Goal: Transaction & Acquisition: Obtain resource

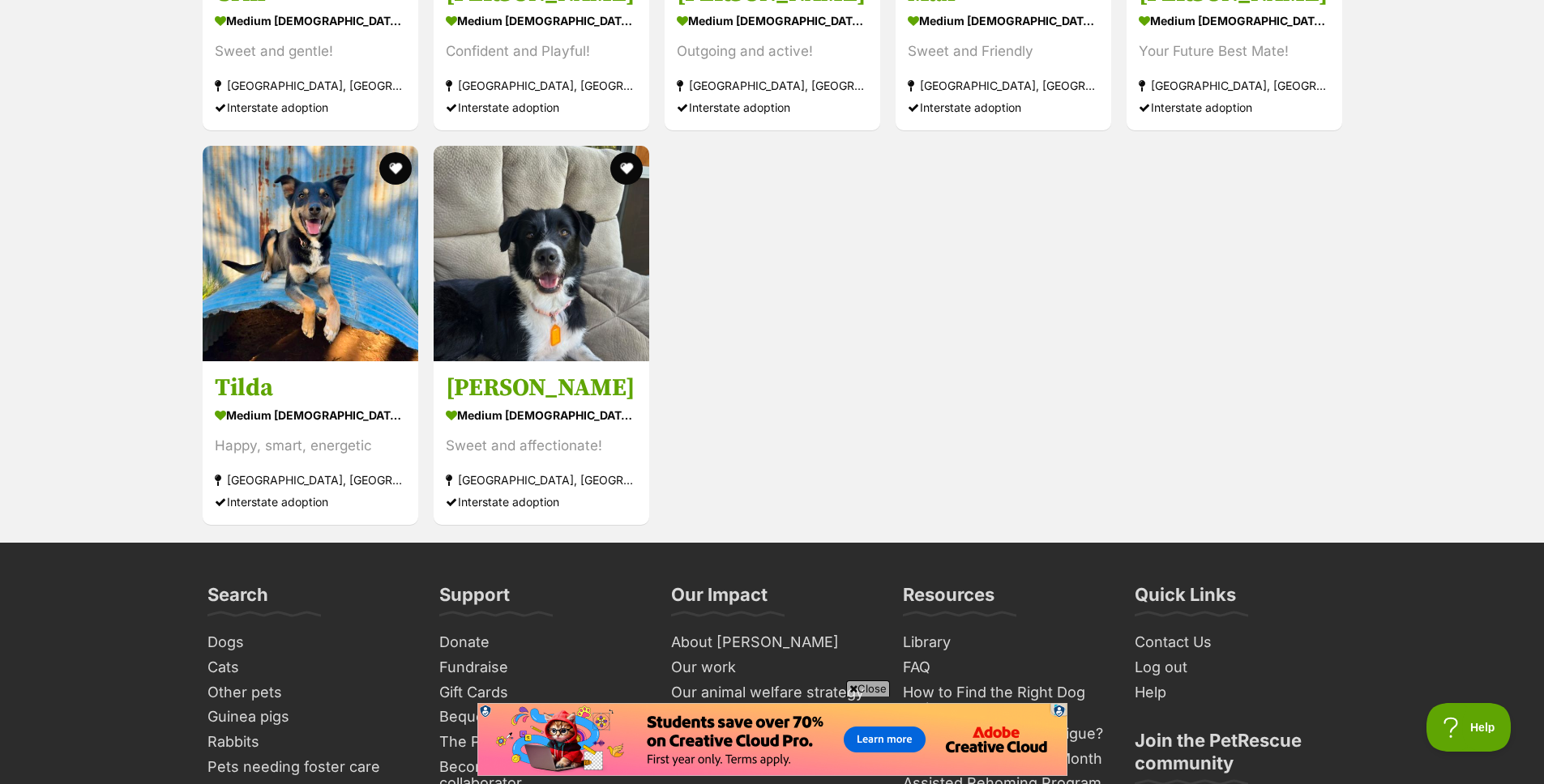
scroll to position [2176, 0]
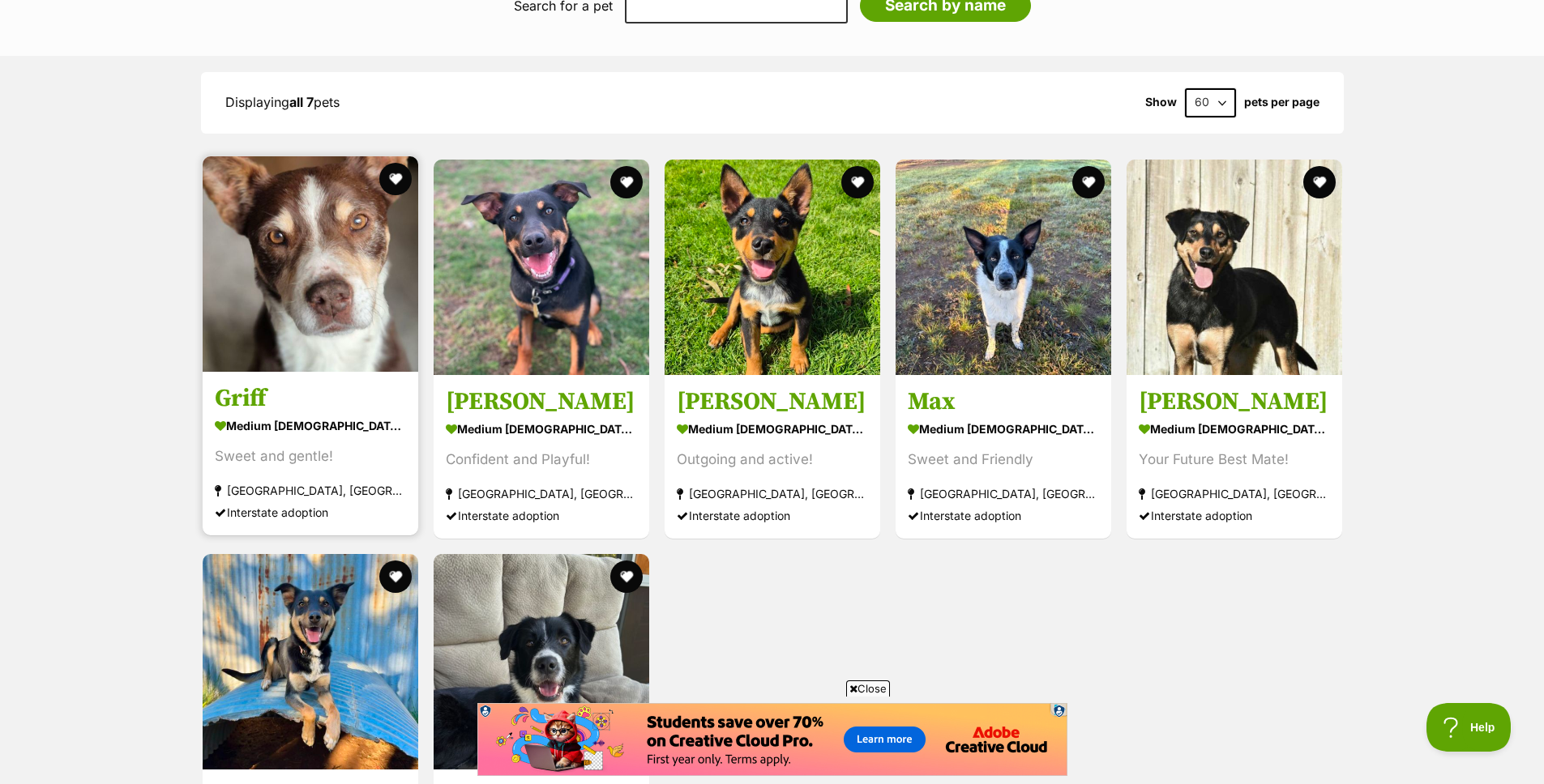
click at [313, 278] on img at bounding box center [310, 264] width 215 height 215
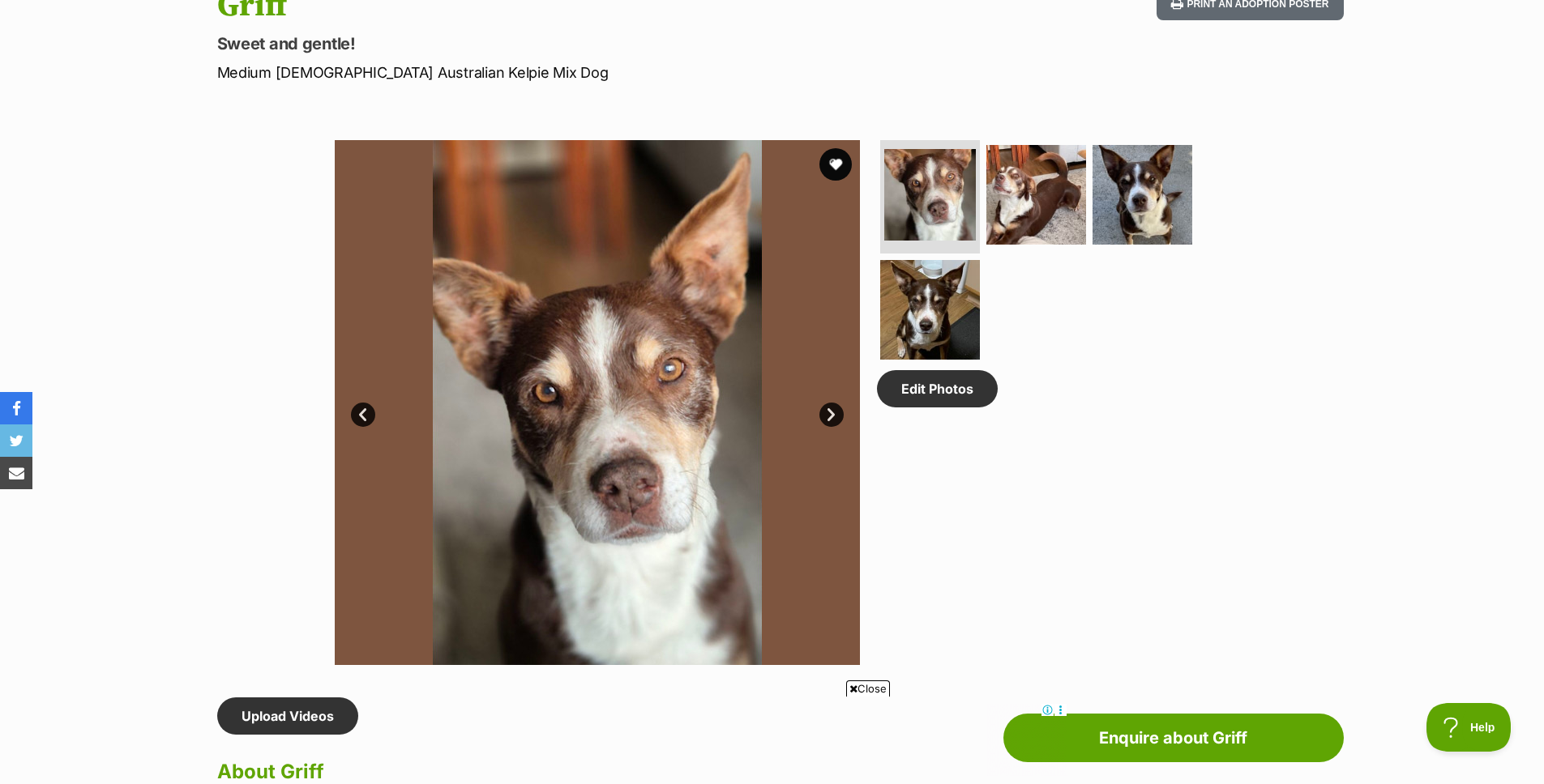
click at [834, 414] on link "Next" at bounding box center [831, 414] width 24 height 24
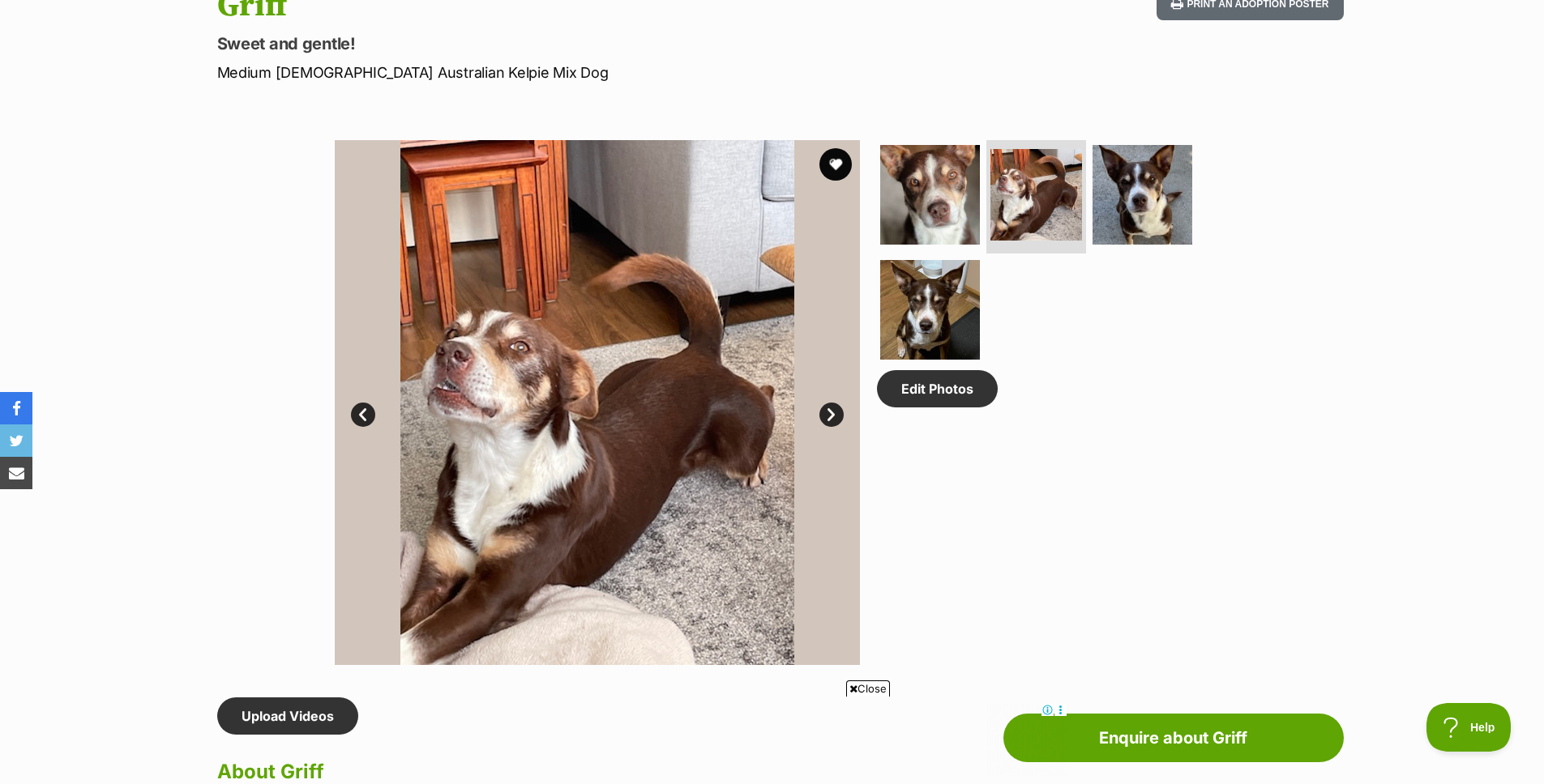
click at [834, 414] on link "Next" at bounding box center [831, 414] width 24 height 24
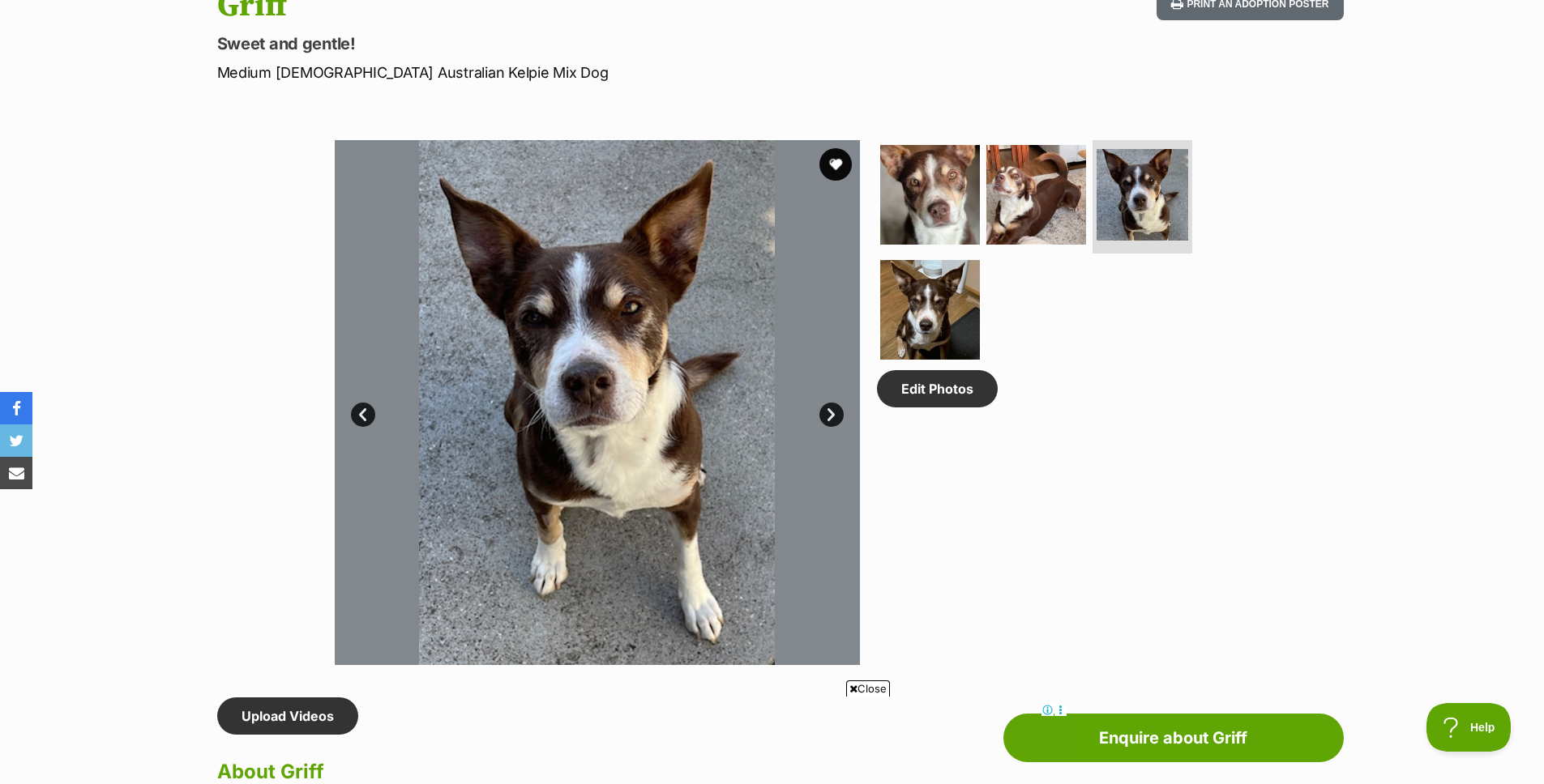
click at [834, 414] on link "Next" at bounding box center [831, 414] width 24 height 24
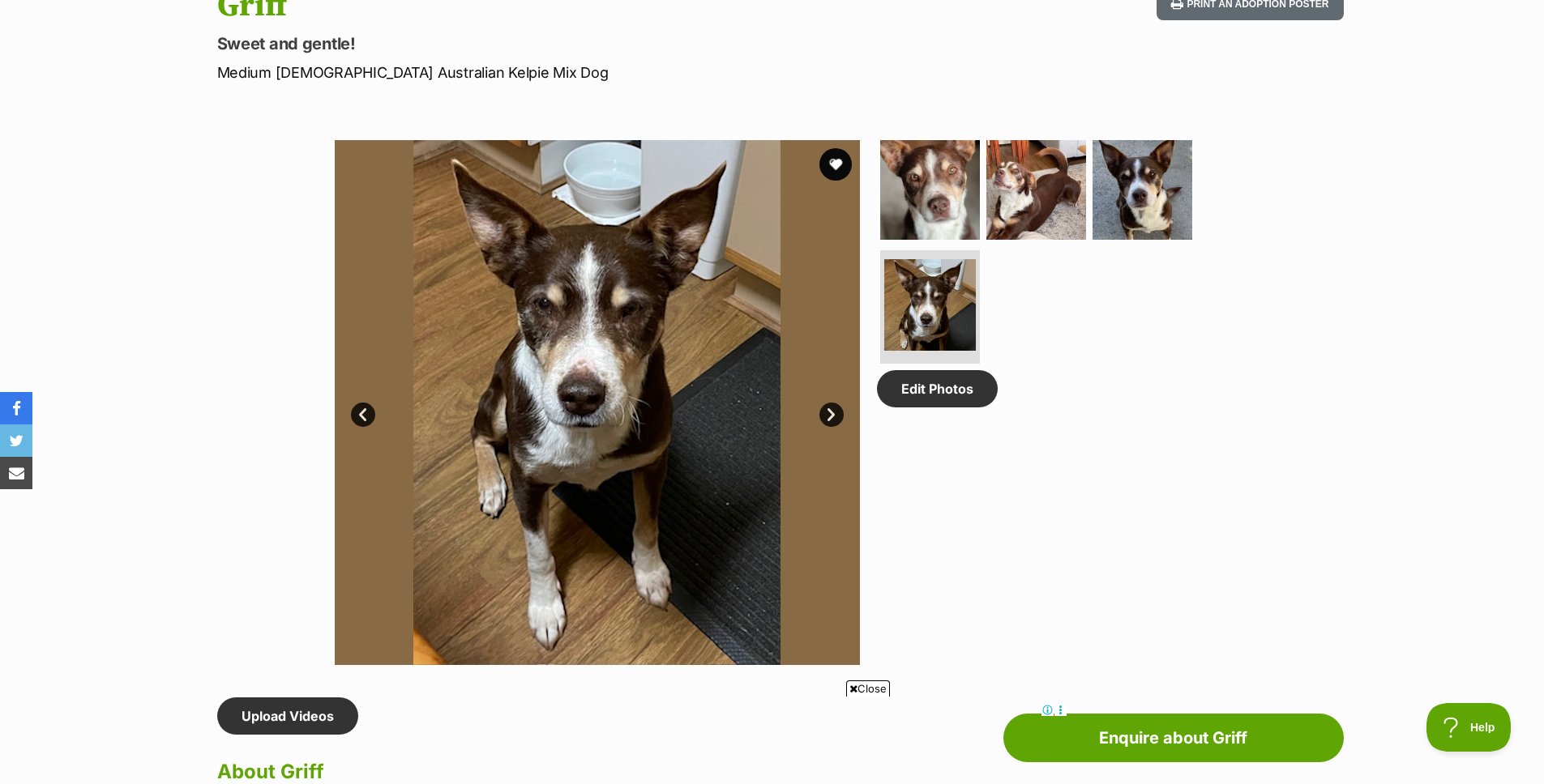
click at [830, 417] on link "Next" at bounding box center [831, 414] width 24 height 24
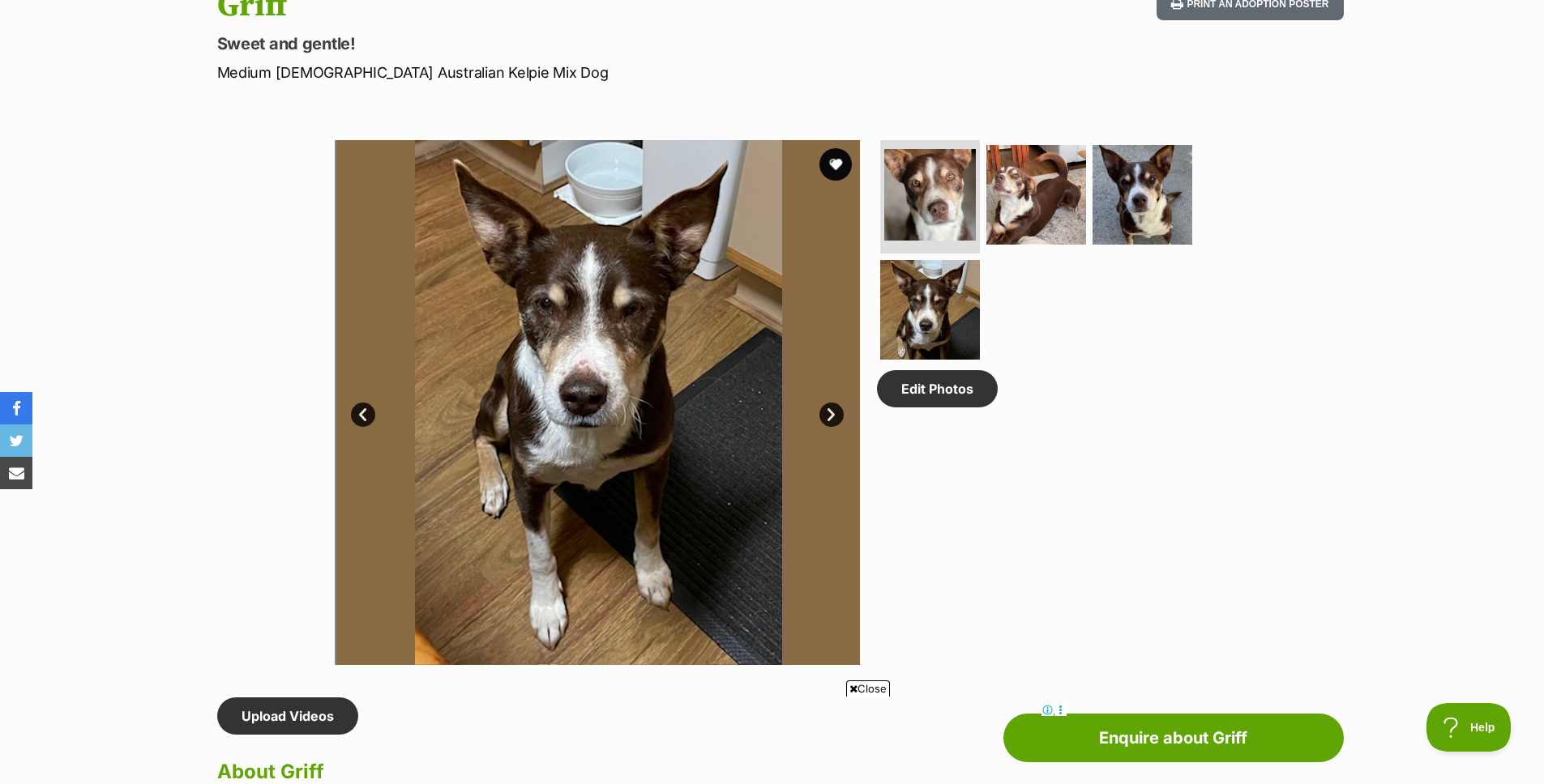
click at [830, 417] on link "Next" at bounding box center [831, 414] width 24 height 24
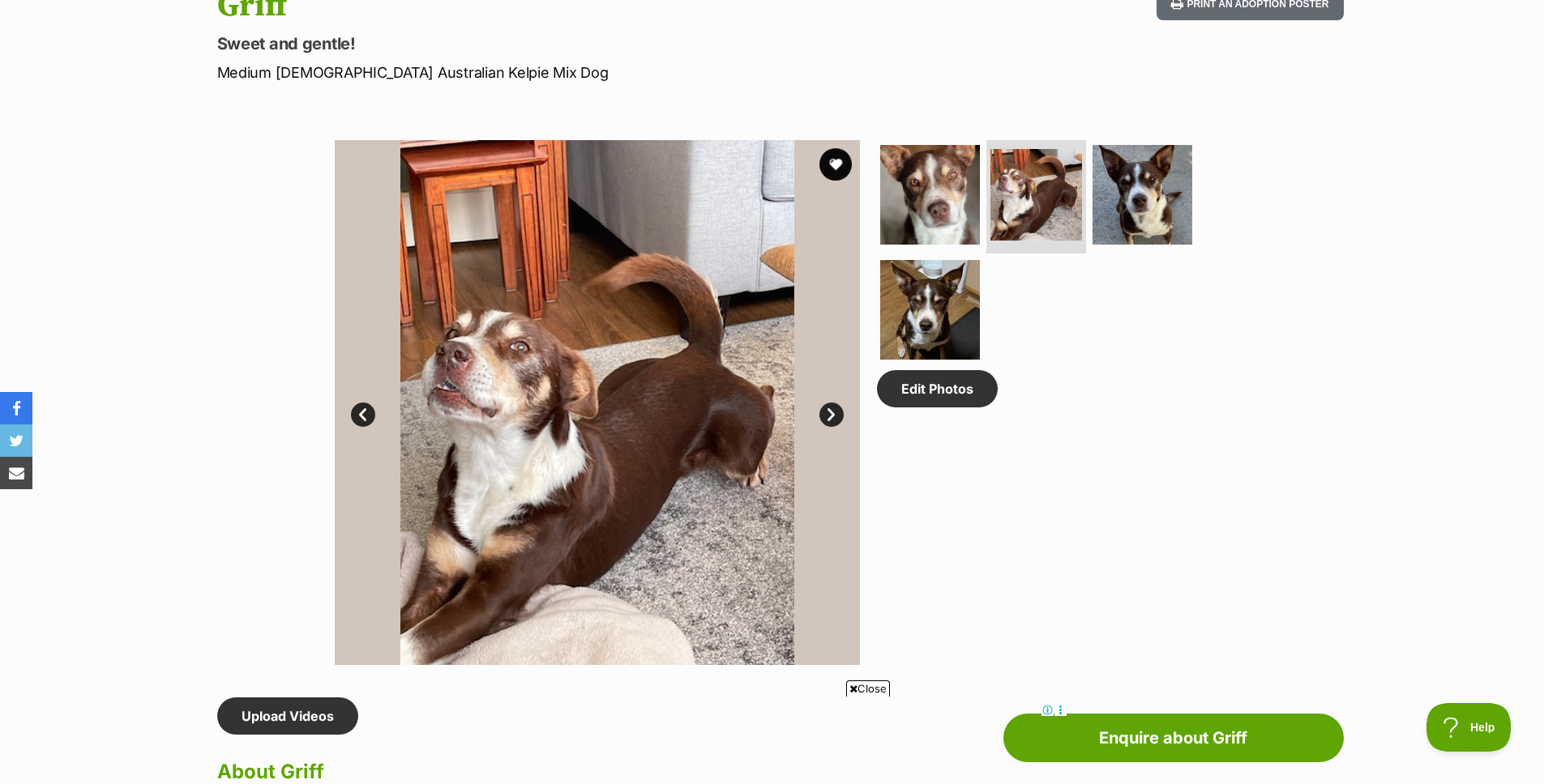
click at [830, 417] on link "Next" at bounding box center [831, 414] width 24 height 24
